Goal: Check status: Check status

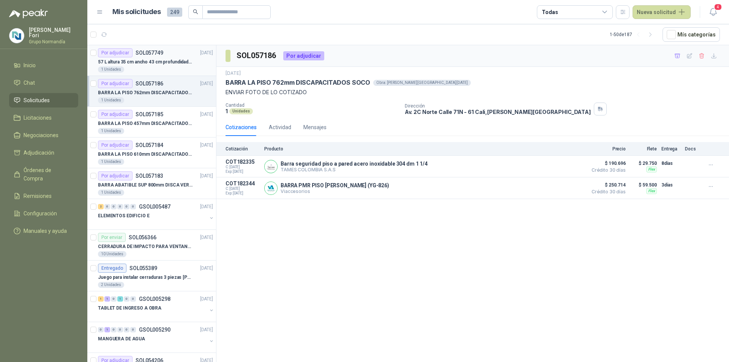
click at [156, 69] on div "1 Unidades" at bounding box center [155, 69] width 115 height 6
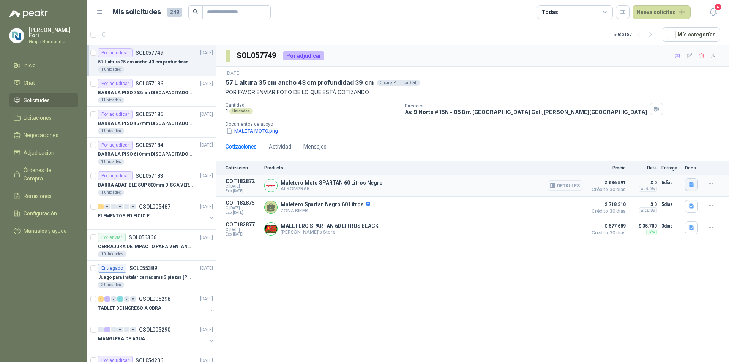
click at [689, 182] on icon "button" at bounding box center [692, 184] width 6 height 6
click at [681, 152] on button "image.png" at bounding box center [676, 152] width 33 height 8
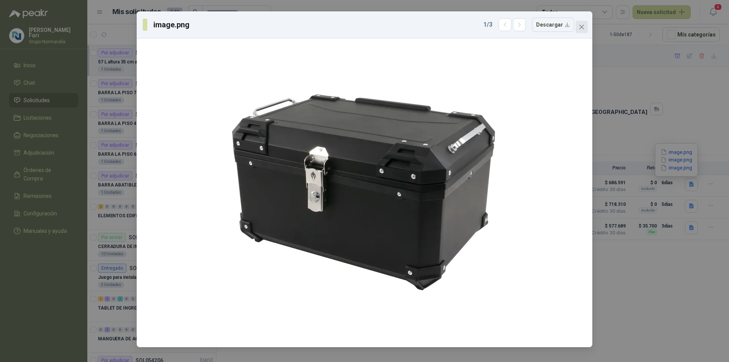
click at [578, 24] on span "Close" at bounding box center [582, 27] width 12 height 6
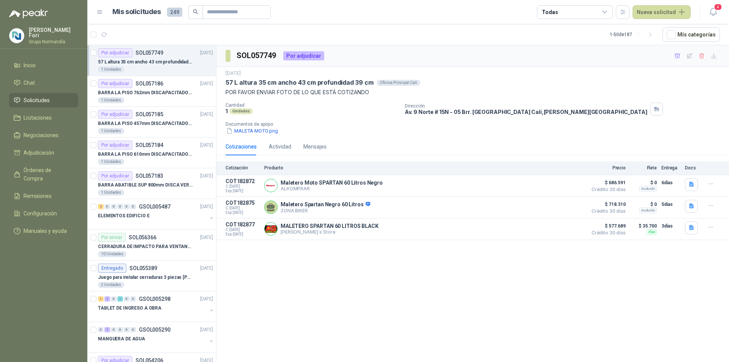
click at [394, 266] on div "SOL057749 Por adjudicar [DATE] 57 L altura 35 cm ancho 43 cm profundidad 39 cm …" at bounding box center [472, 204] width 513 height 319
